Goal: Task Accomplishment & Management: Use online tool/utility

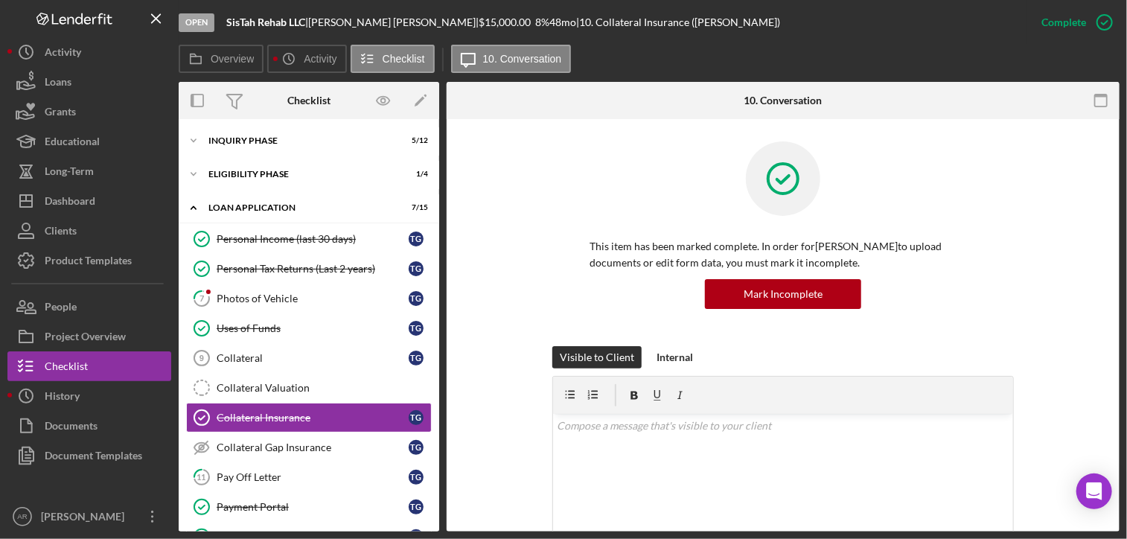
scroll to position [90, 0]
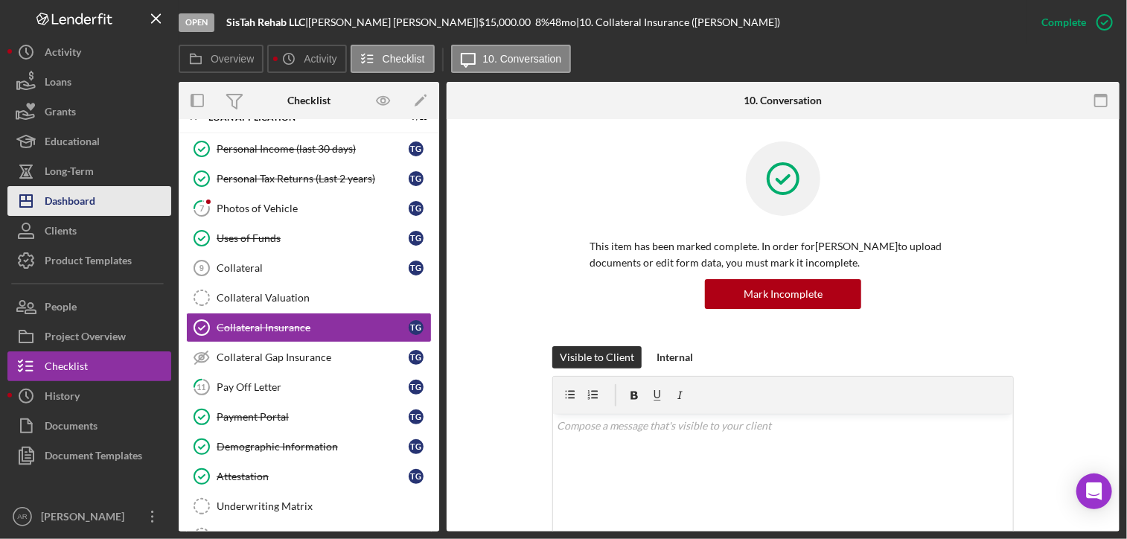
click at [59, 199] on div "Dashboard" at bounding box center [70, 202] width 51 height 33
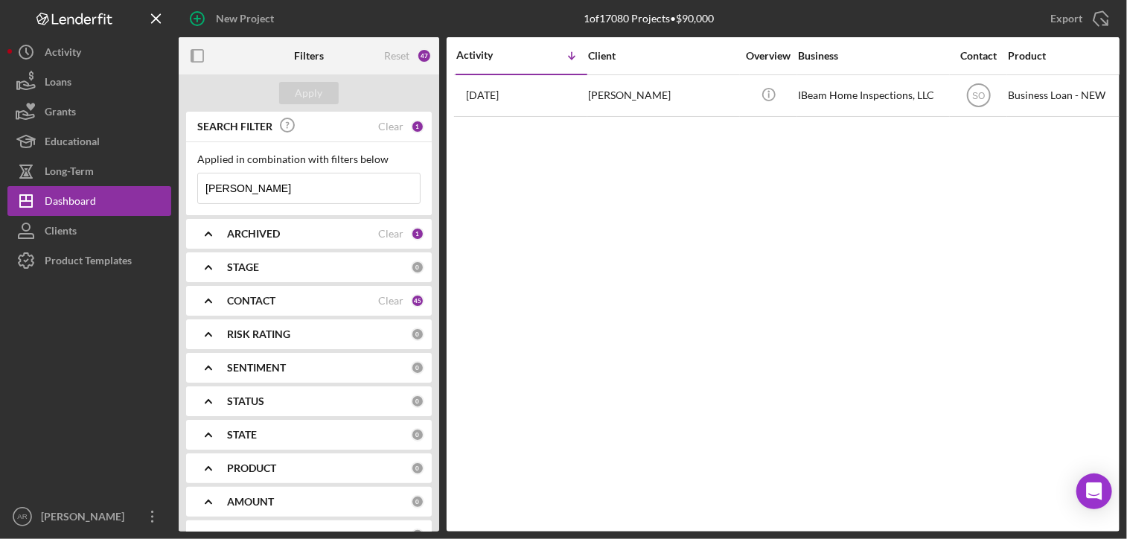
drag, startPoint x: 247, startPoint y: 188, endPoint x: 189, endPoint y: 191, distance: 58.2
click at [189, 191] on div "Applied in combination with filters below [PERSON_NAME] Icon/Menu Close" at bounding box center [309, 178] width 246 height 73
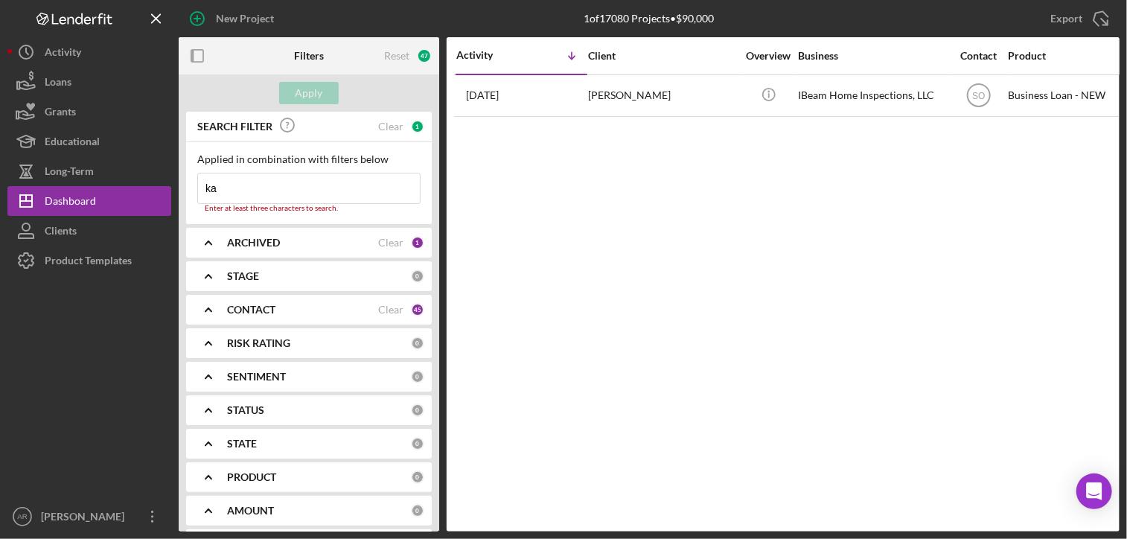
type input "k"
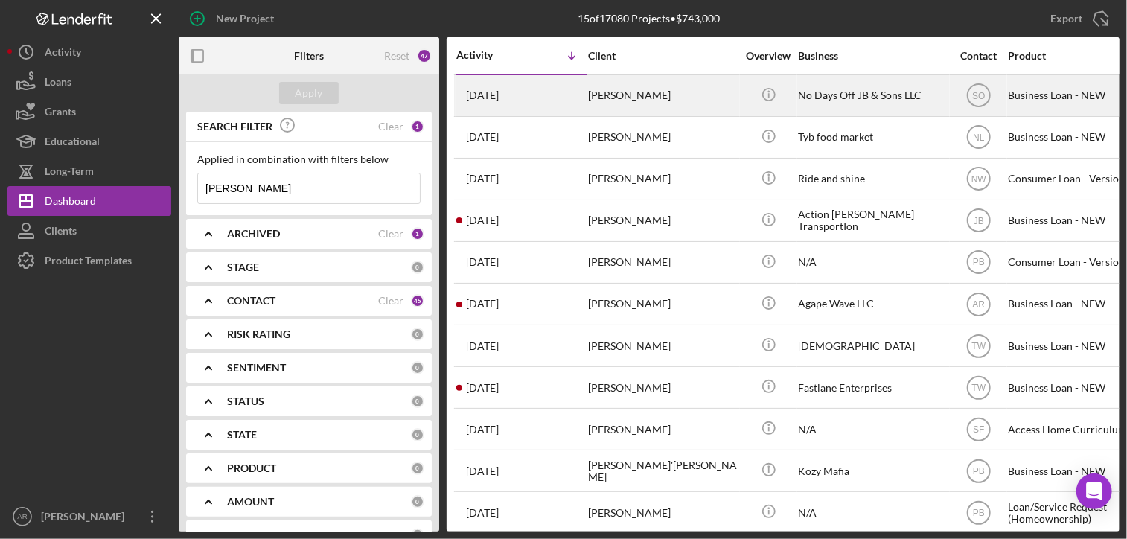
type input "[PERSON_NAME]"
click at [616, 97] on div "[PERSON_NAME]" at bounding box center [662, 95] width 149 height 39
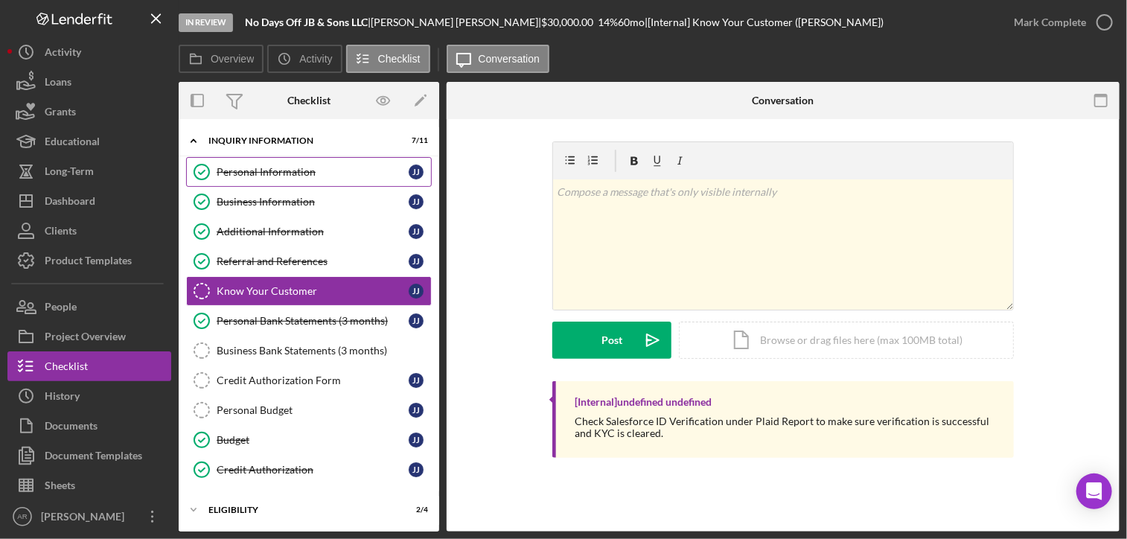
click at [272, 167] on div "Personal Information" at bounding box center [313, 172] width 192 height 12
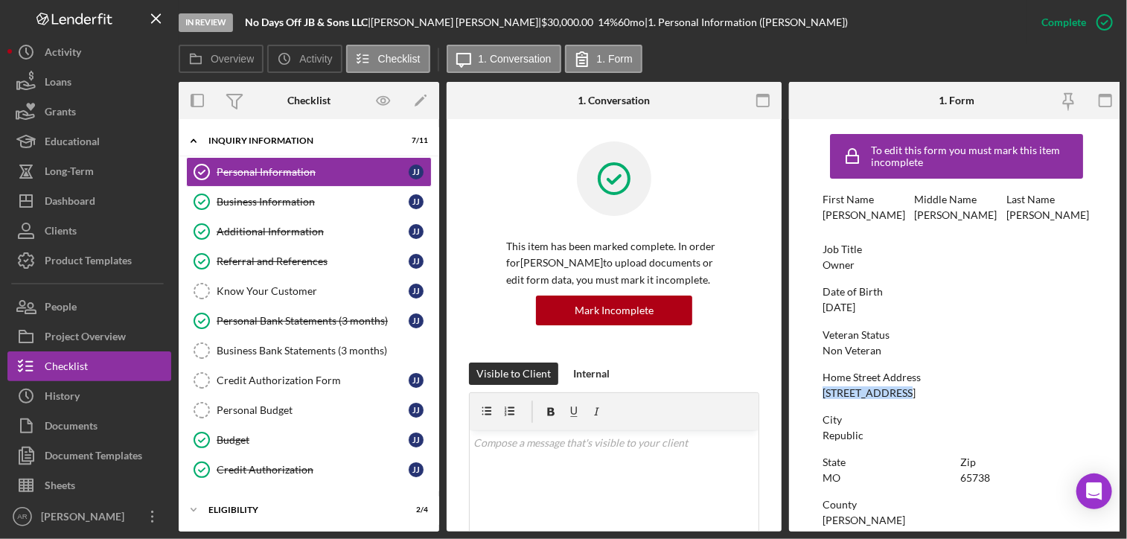
drag, startPoint x: 822, startPoint y: 392, endPoint x: 905, endPoint y: 397, distance: 83.5
click at [905, 397] on div "Home Street Address [STREET_ADDRESS]" at bounding box center [956, 385] width 268 height 28
drag, startPoint x: 905, startPoint y: 397, endPoint x: 891, endPoint y: 394, distance: 14.5
copy div "[STREET_ADDRESS]"
drag, startPoint x: 822, startPoint y: 435, endPoint x: 864, endPoint y: 435, distance: 41.7
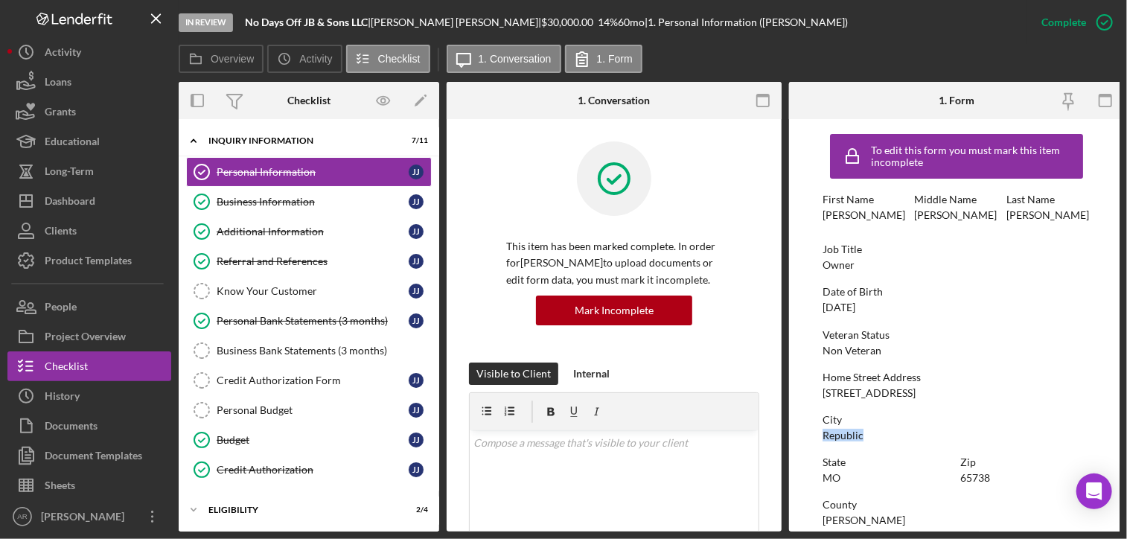
click at [864, 435] on div "[GEOGRAPHIC_DATA]" at bounding box center [956, 428] width 268 height 28
copy div "Republic"
drag, startPoint x: 959, startPoint y: 480, endPoint x: 988, endPoint y: 484, distance: 29.3
click at [988, 484] on div "Zip 65738" at bounding box center [1025, 470] width 130 height 28
drag, startPoint x: 988, startPoint y: 484, endPoint x: 975, endPoint y: 479, distance: 14.4
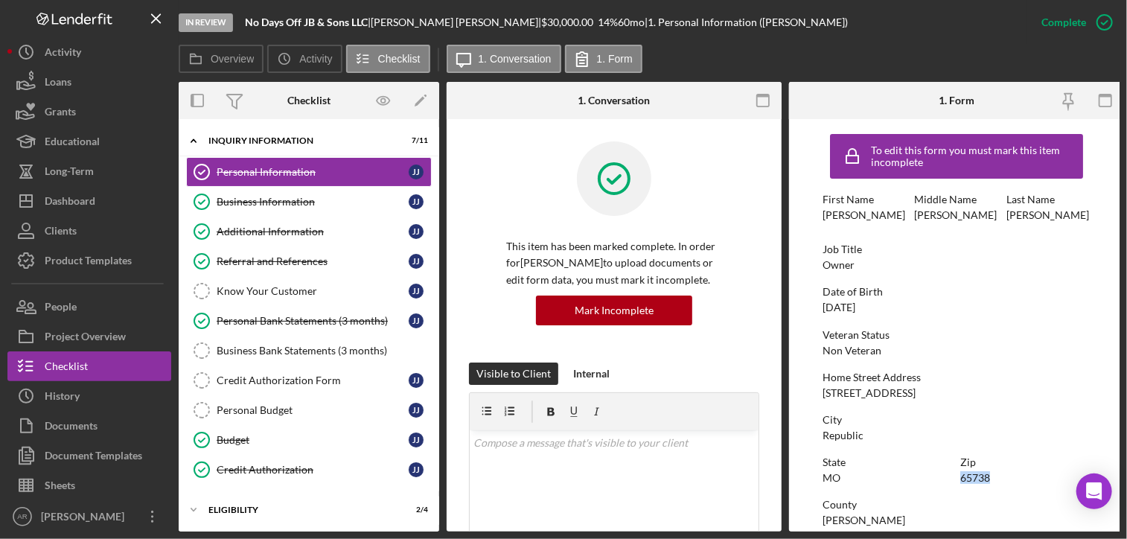
copy div "65738"
